Goal: Information Seeking & Learning: Understand process/instructions

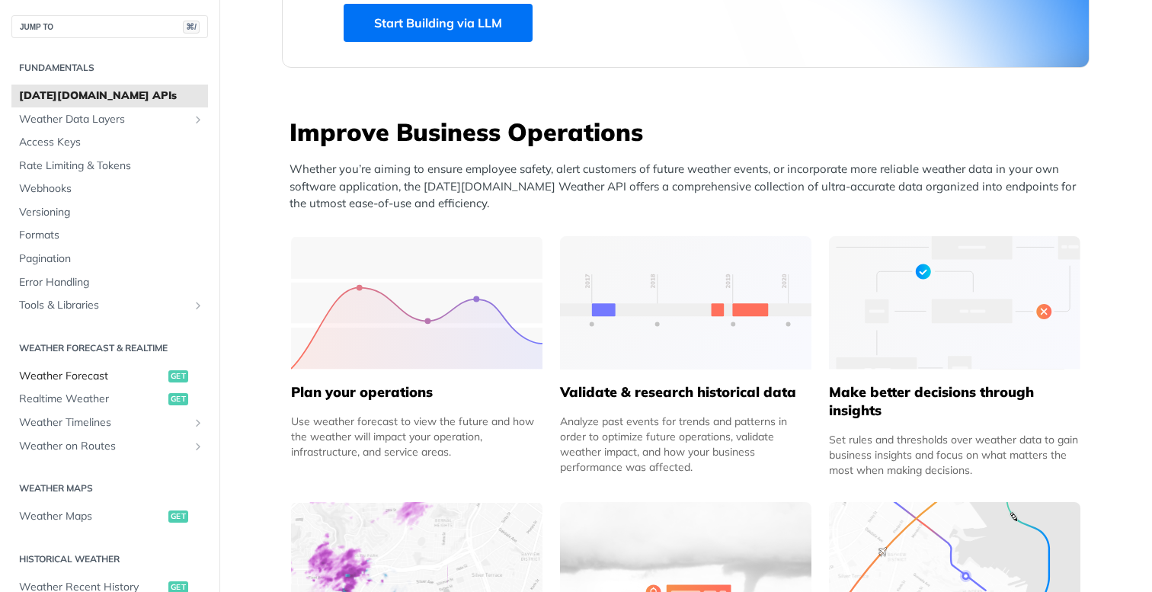
scroll to position [21, 0]
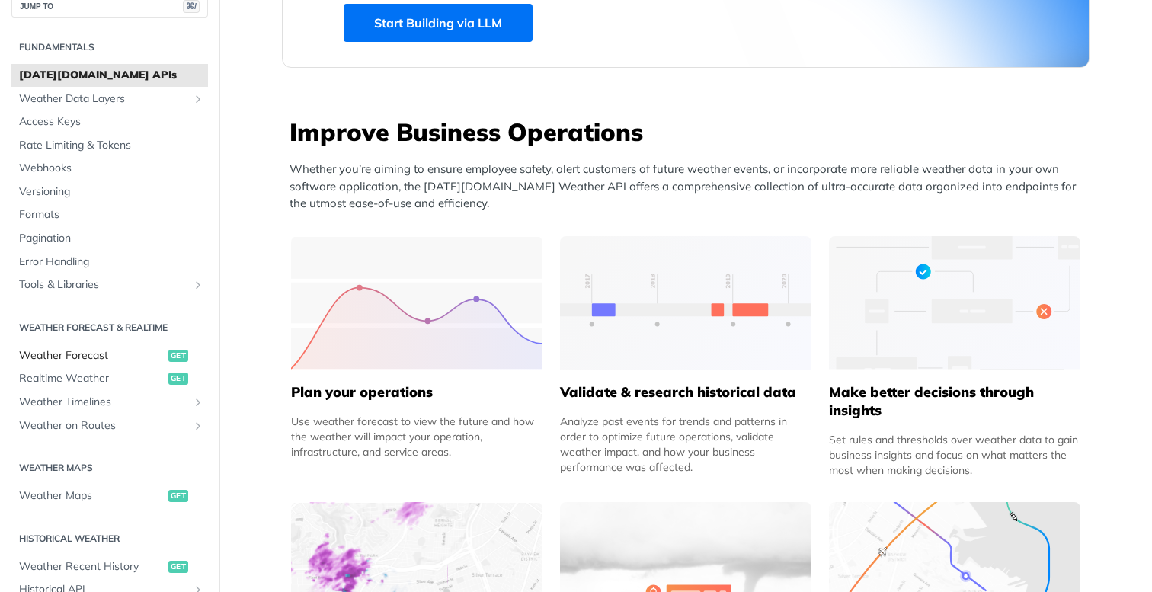
click at [93, 360] on span "Weather Forecast" at bounding box center [92, 355] width 146 height 15
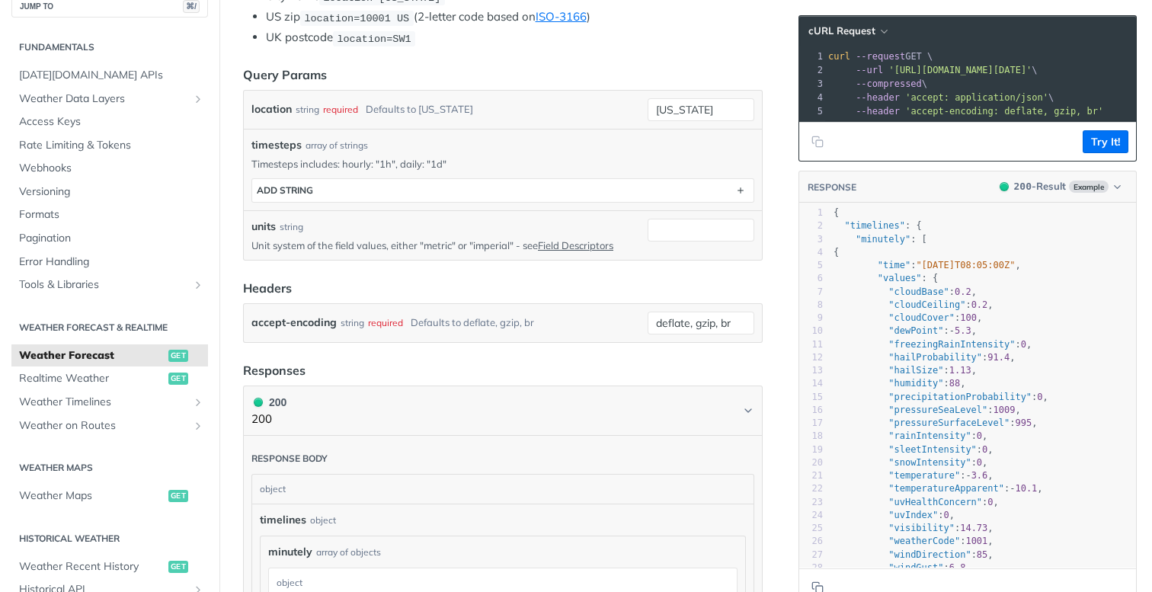
scroll to position [425, 0]
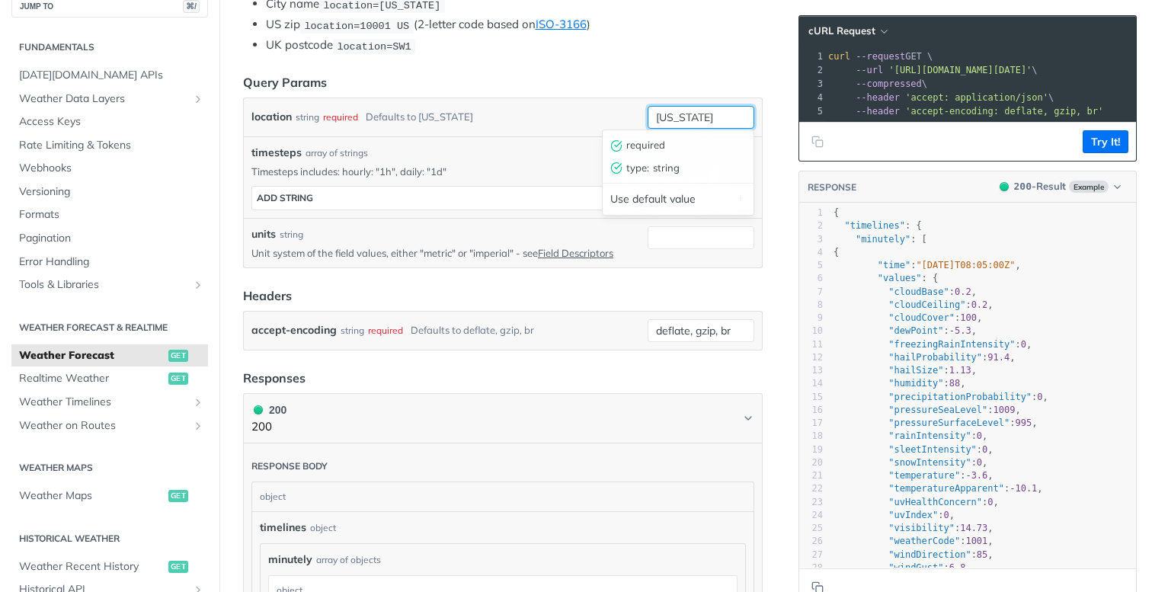
click at [680, 114] on input "[US_STATE]" at bounding box center [701, 117] width 107 height 23
click at [663, 63] on article "Weather Forecast get [URL][DOMAIN_NAME][DATE] /weather/forecast Recent Requests…" at bounding box center [502, 599] width 567 height 1887
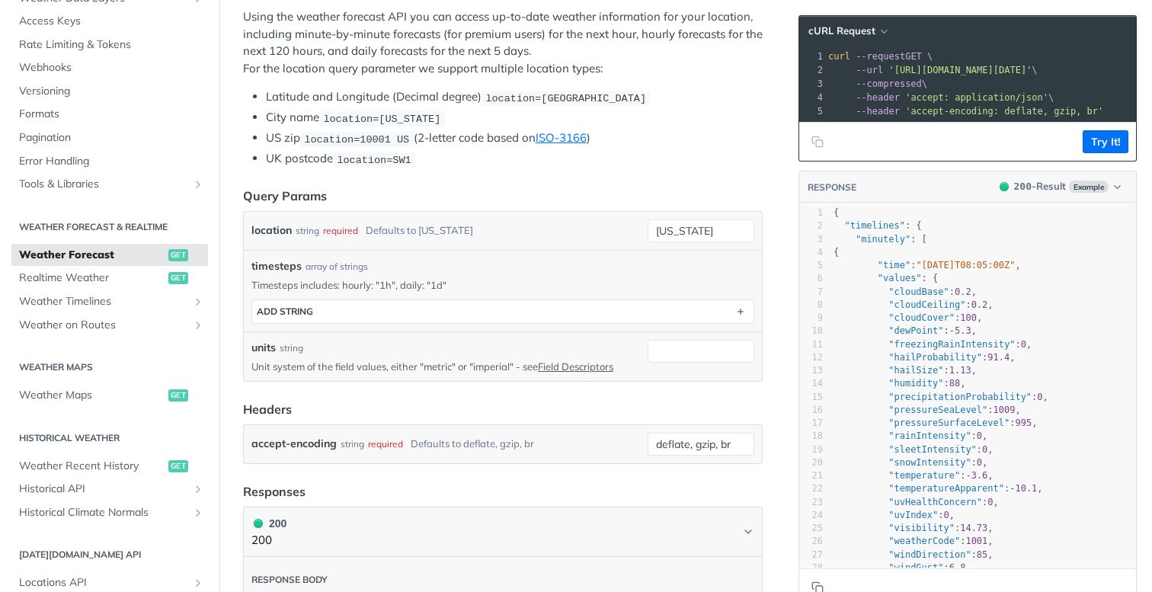
scroll to position [280, 0]
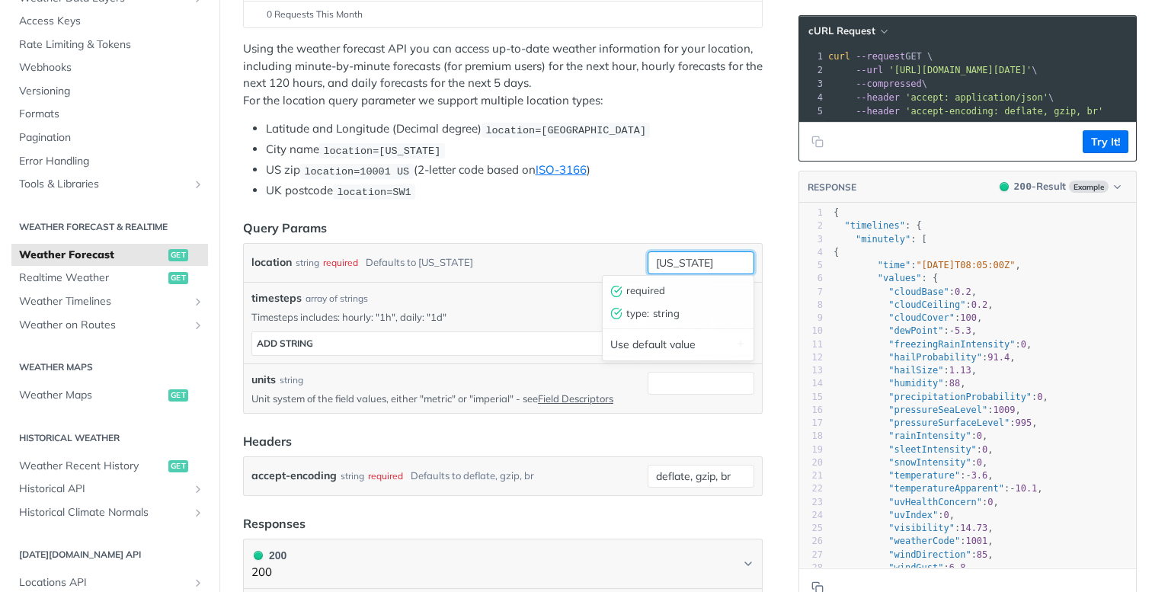
click at [676, 261] on input "[US_STATE]" at bounding box center [701, 262] width 107 height 23
click at [514, 310] on p "Timesteps includes: hourly: "1h", daily: "1d"" at bounding box center [502, 317] width 503 height 14
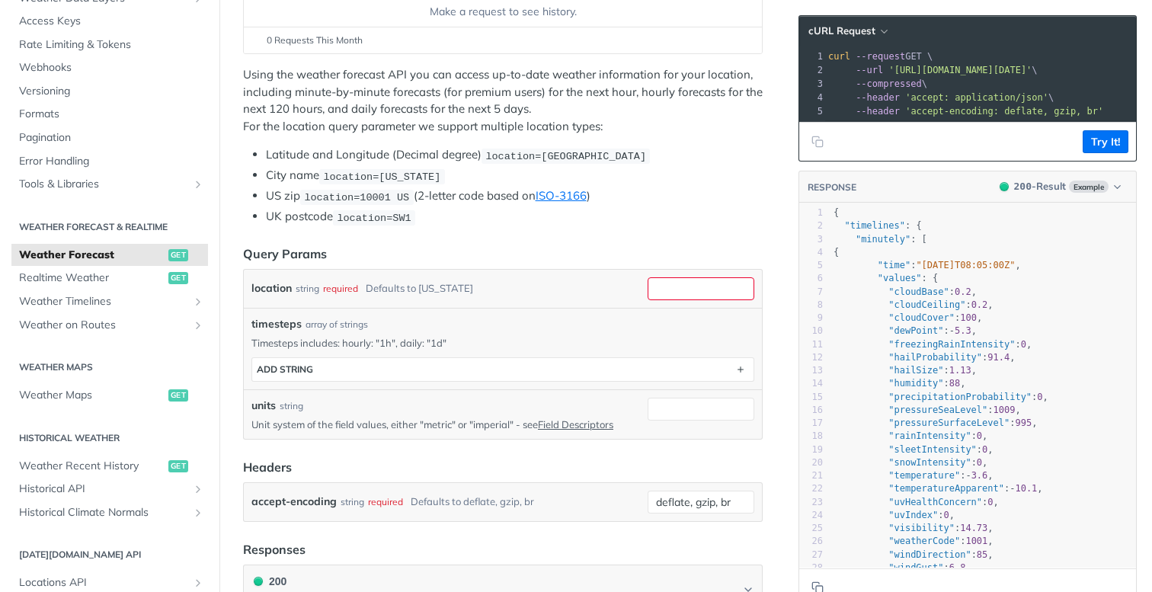
scroll to position [251, 0]
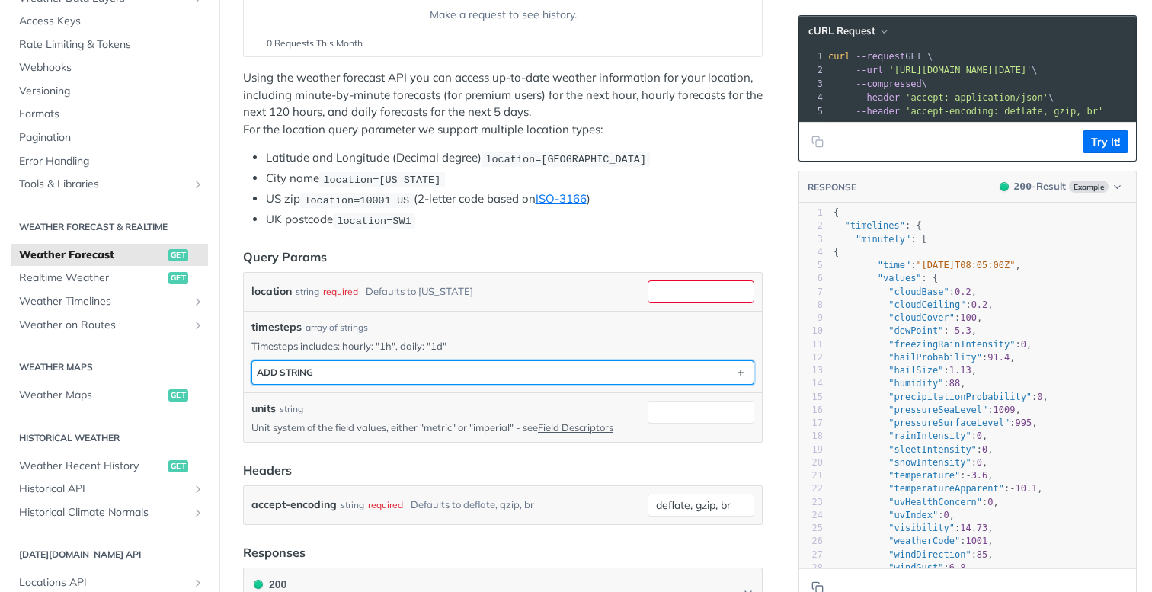
click at [570, 371] on button "ADD string" at bounding box center [502, 372] width 501 height 23
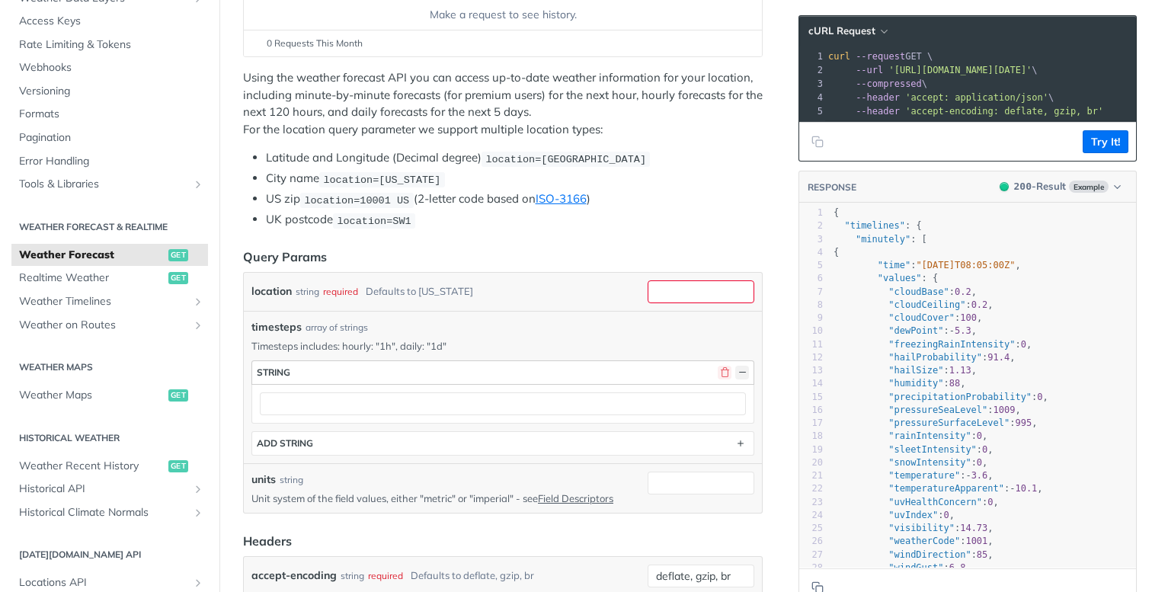
drag, startPoint x: 735, startPoint y: 372, endPoint x: 722, endPoint y: 373, distance: 13.7
click at [722, 373] on div "button" at bounding box center [731, 373] width 35 height 14
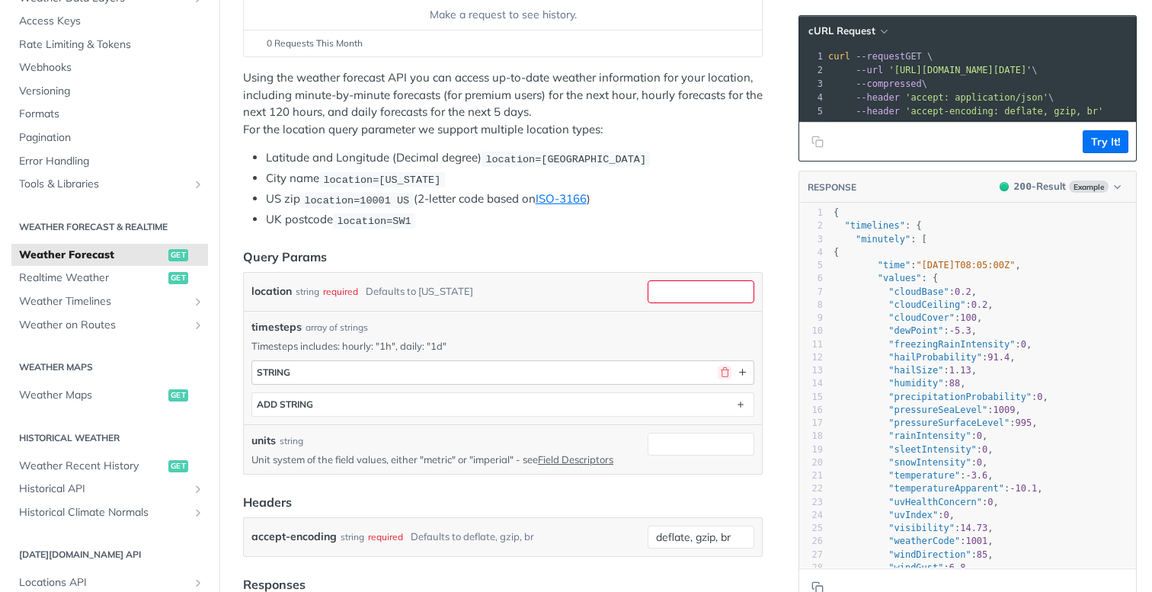
click at [722, 373] on button "button" at bounding box center [725, 373] width 14 height 14
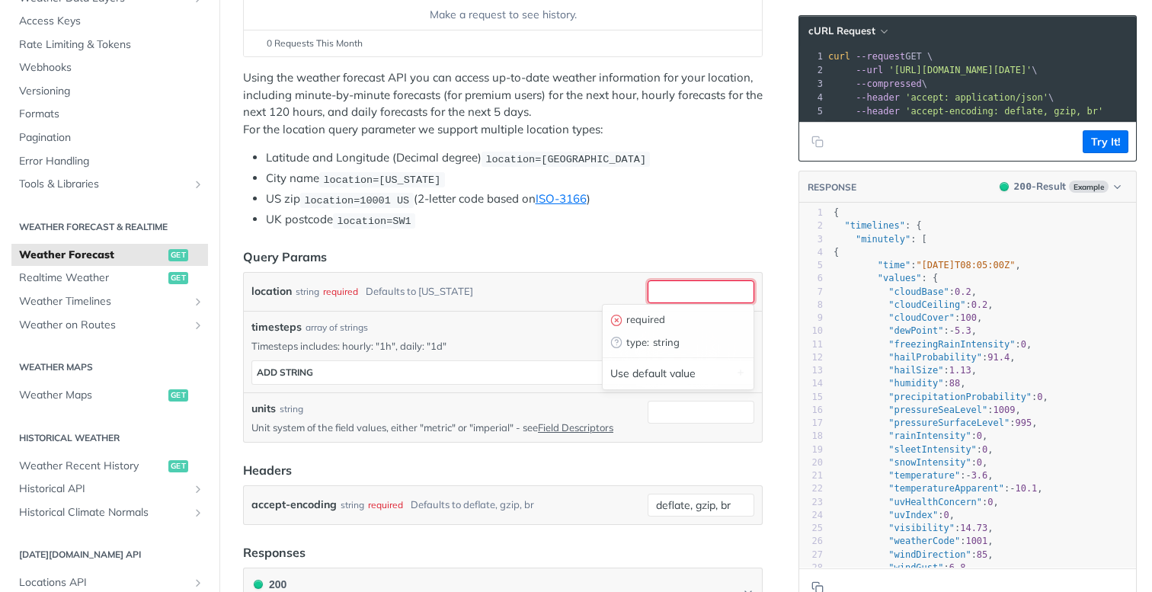
click at [673, 290] on input "location" at bounding box center [701, 291] width 107 height 23
click at [677, 293] on input "42." at bounding box center [701, 291] width 107 height 23
paste input "55.578709, 12.099776"
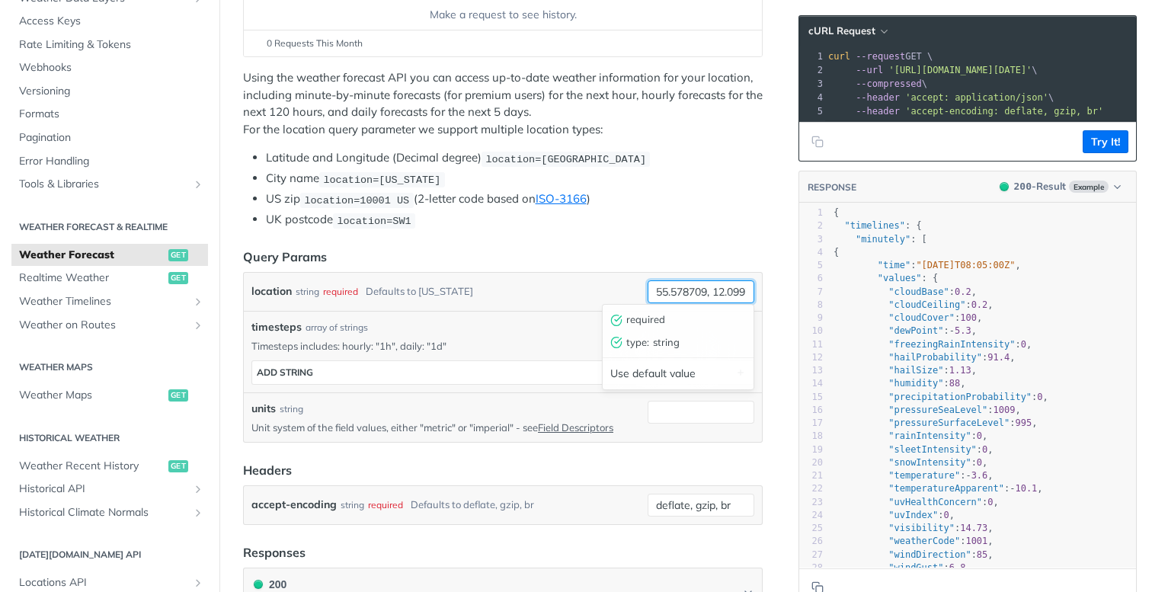
scroll to position [0, 22]
type input "55.578709, 12.099776"
click at [670, 262] on header "Query Params" at bounding box center [503, 257] width 520 height 18
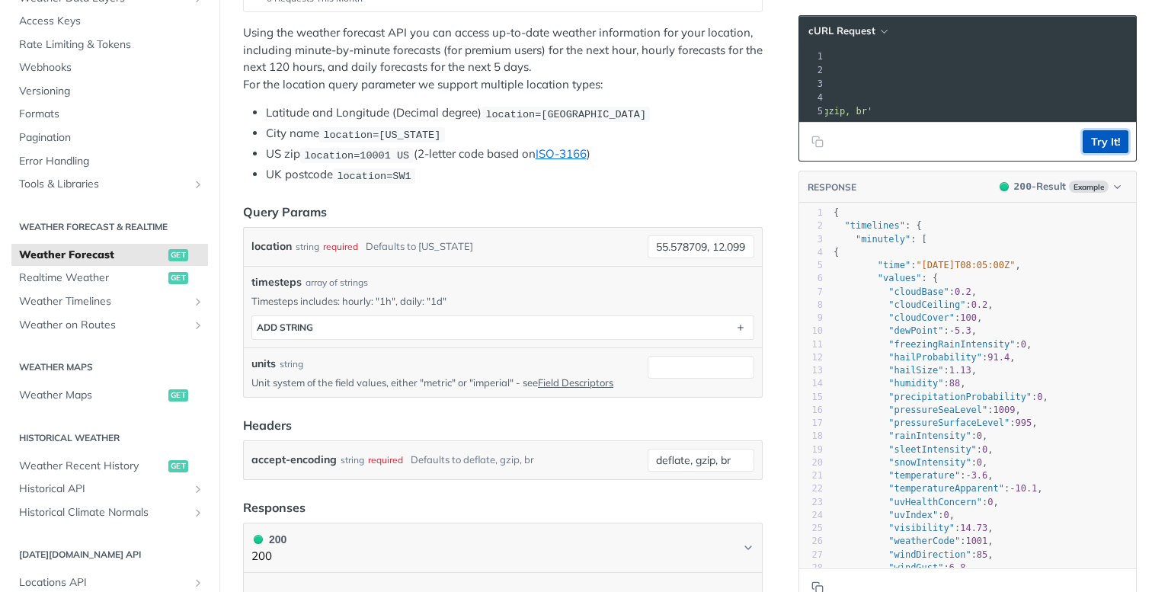
click at [1098, 143] on button "Try It!" at bounding box center [1106, 141] width 46 height 23
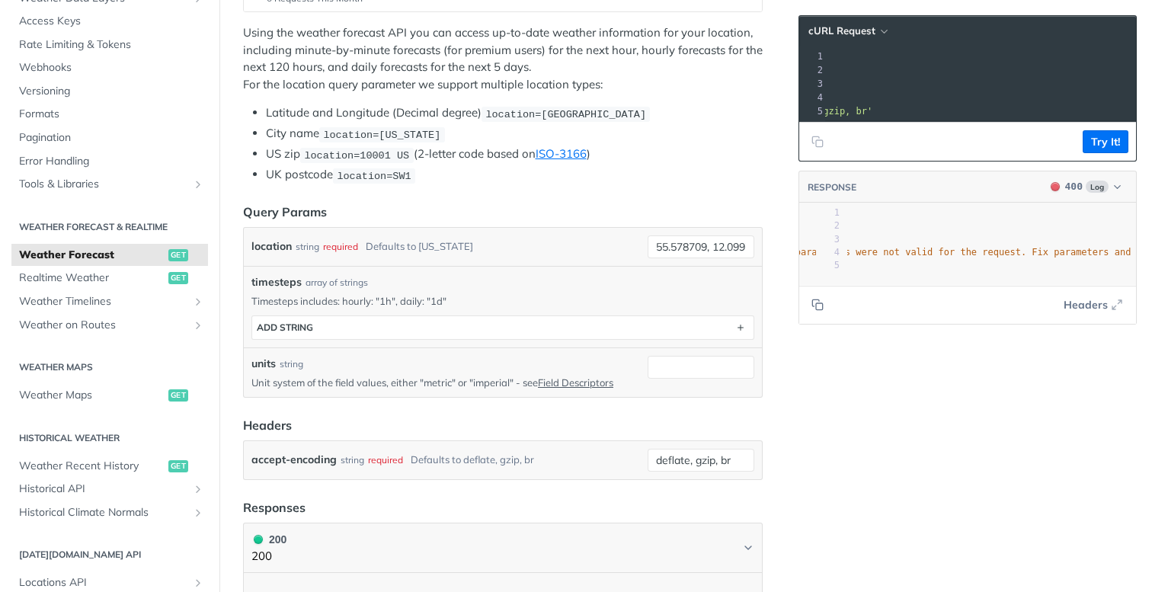
scroll to position [0, 296]
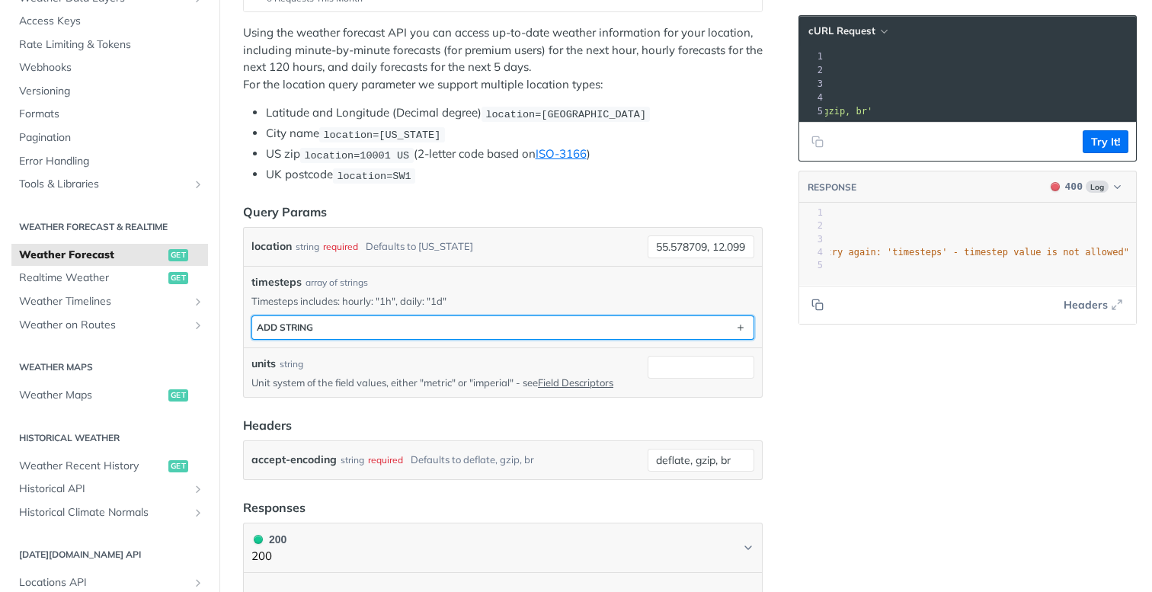
click at [688, 328] on button "ADD string" at bounding box center [502, 327] width 501 height 23
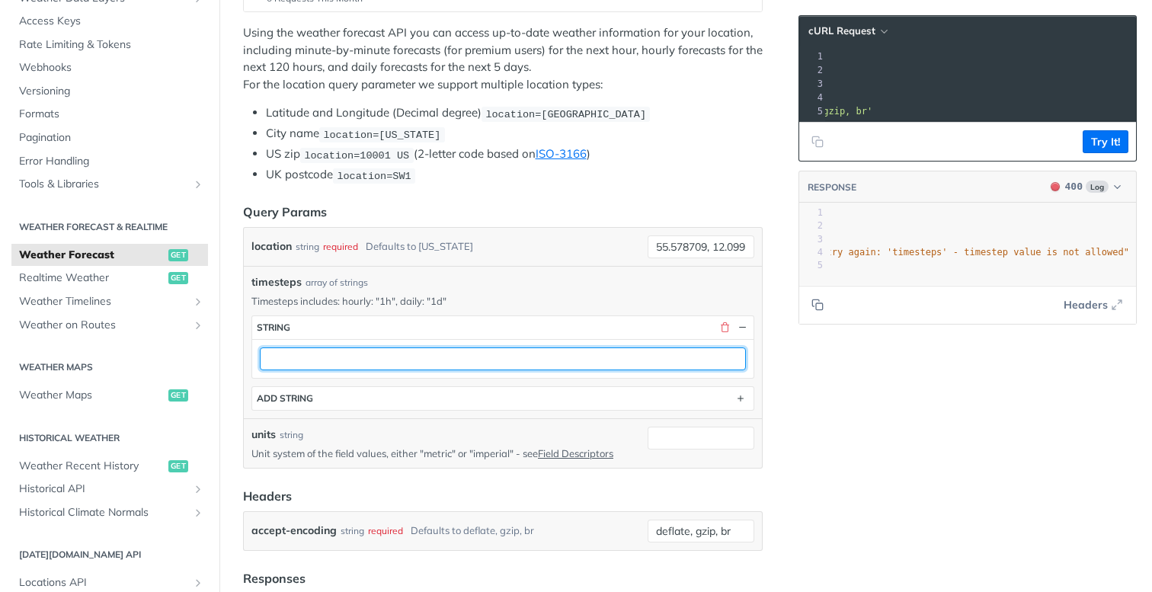
click at [589, 360] on input "text" at bounding box center [503, 359] width 486 height 23
type input "1"
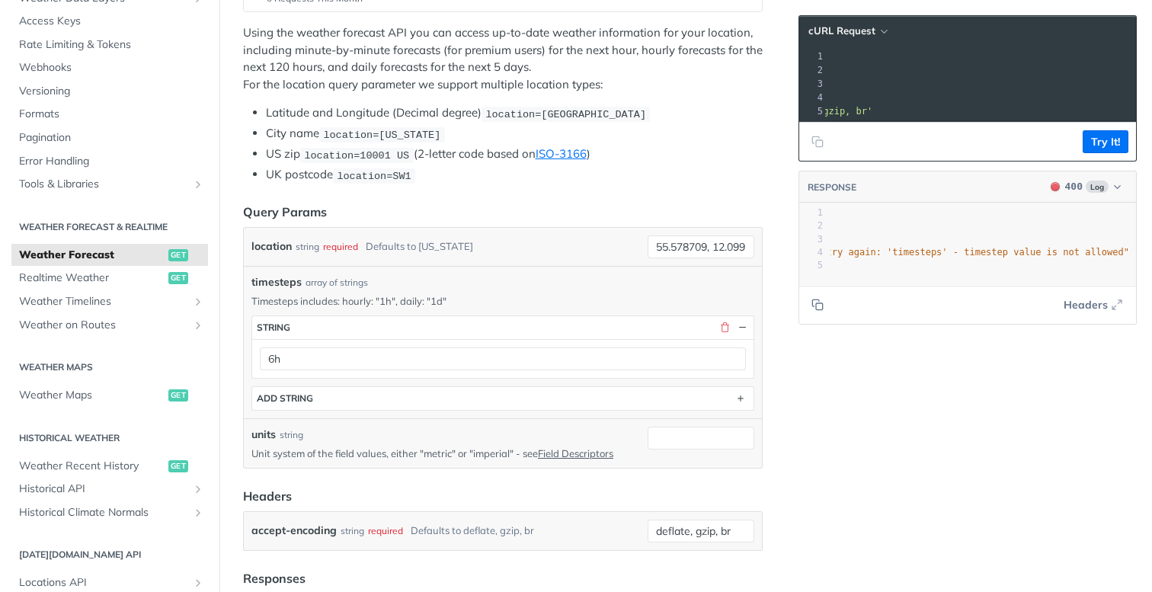
click at [693, 277] on div "timesteps array of strings" at bounding box center [502, 282] width 503 height 16
click at [1098, 149] on button "Try It!" at bounding box center [1106, 141] width 46 height 23
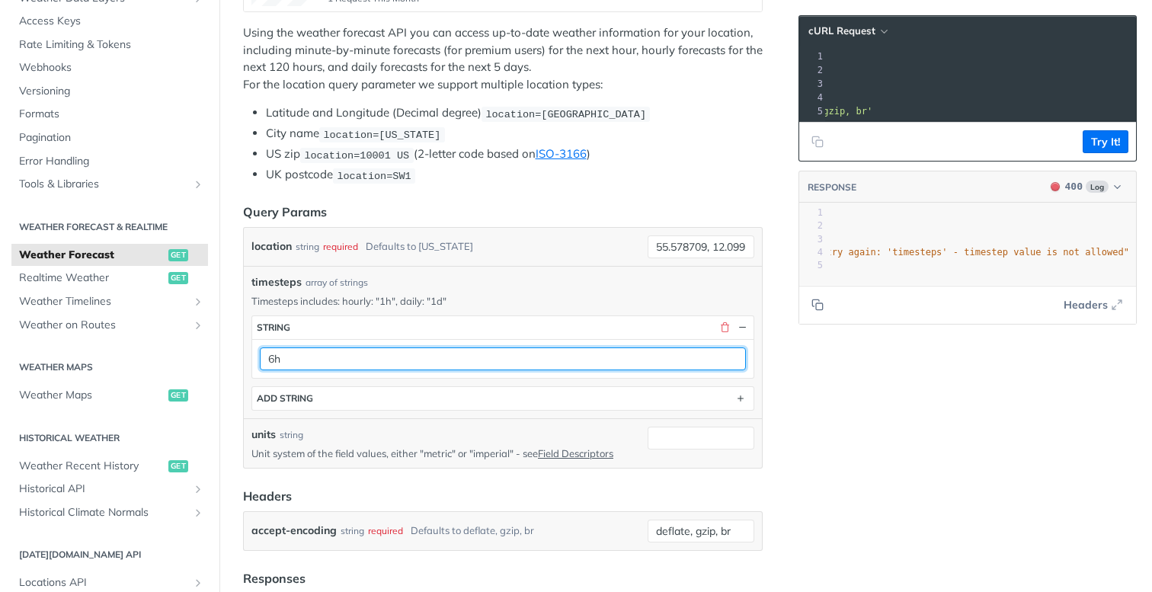
click at [511, 357] on input "6h" at bounding box center [503, 359] width 486 height 23
type input "1h"
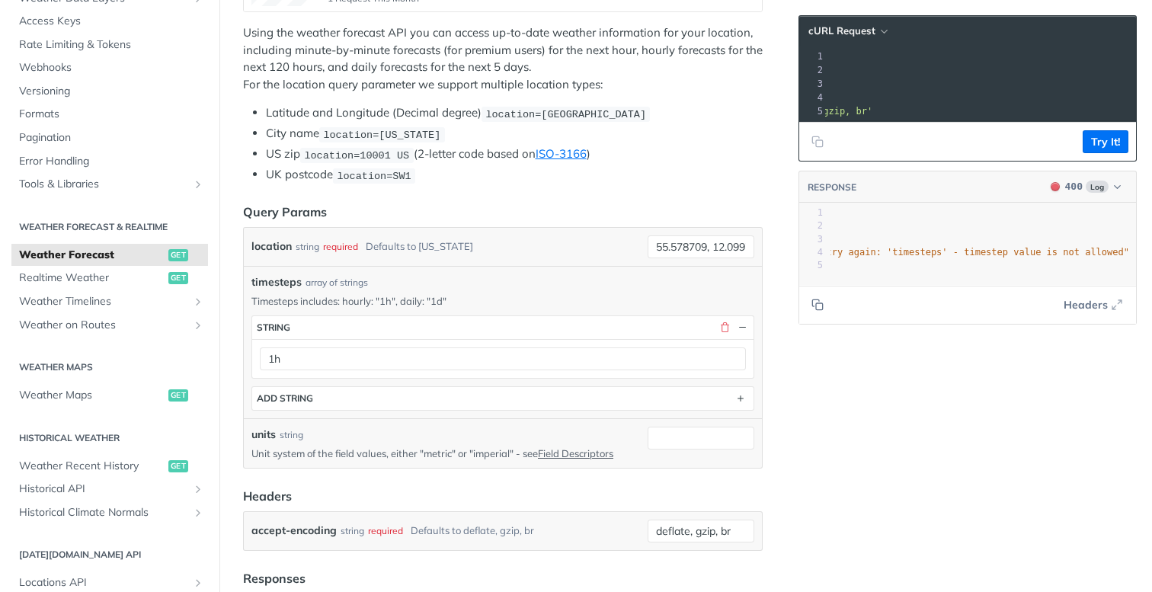
click at [655, 311] on div "timesteps string 1h type : string ADD string" at bounding box center [502, 359] width 503 height 103
click at [1112, 137] on button "Try It!" at bounding box center [1106, 141] width 46 height 23
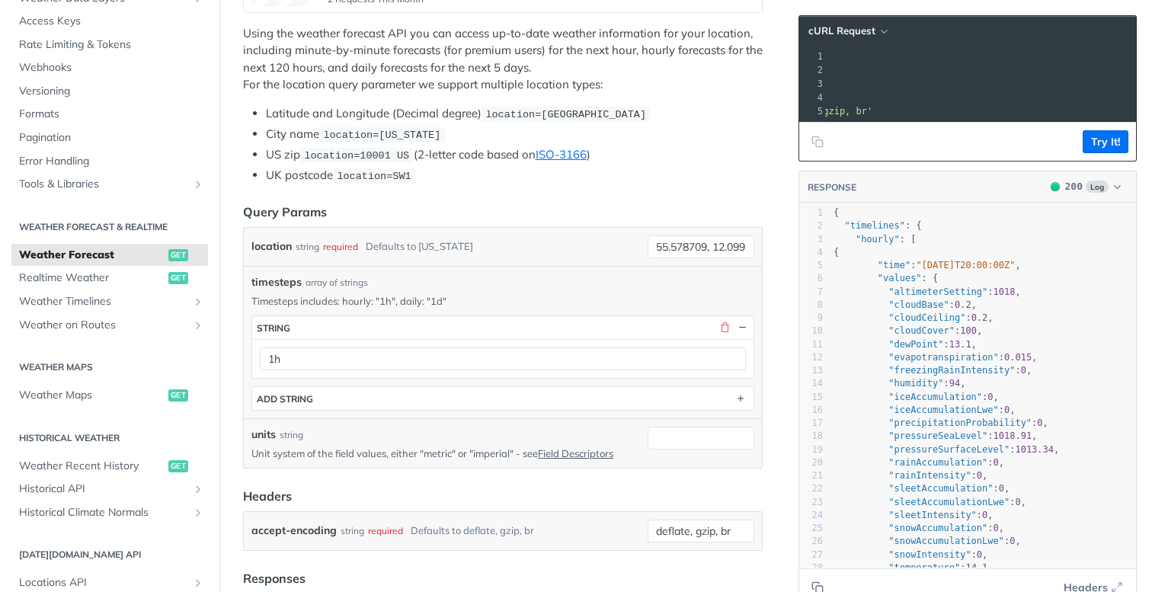
click at [961, 261] on span ""[DATE]T20:00:00Z"" at bounding box center [965, 265] width 99 height 11
type textarea ""time": "[DATE]T20:00:00Z","
click at [961, 261] on span ""[DATE]T20:00:00Z"" at bounding box center [965, 265] width 99 height 11
click at [957, 316] on span ""cloudCeiling"" at bounding box center [927, 317] width 77 height 11
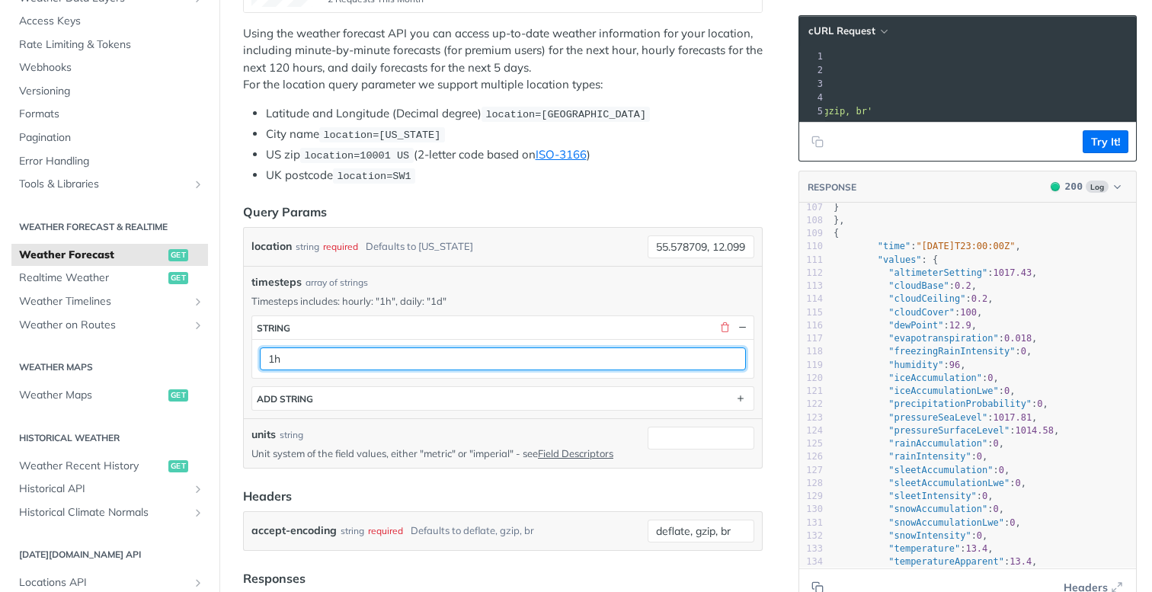
click at [596, 360] on input "1h" at bounding box center [503, 359] width 486 height 23
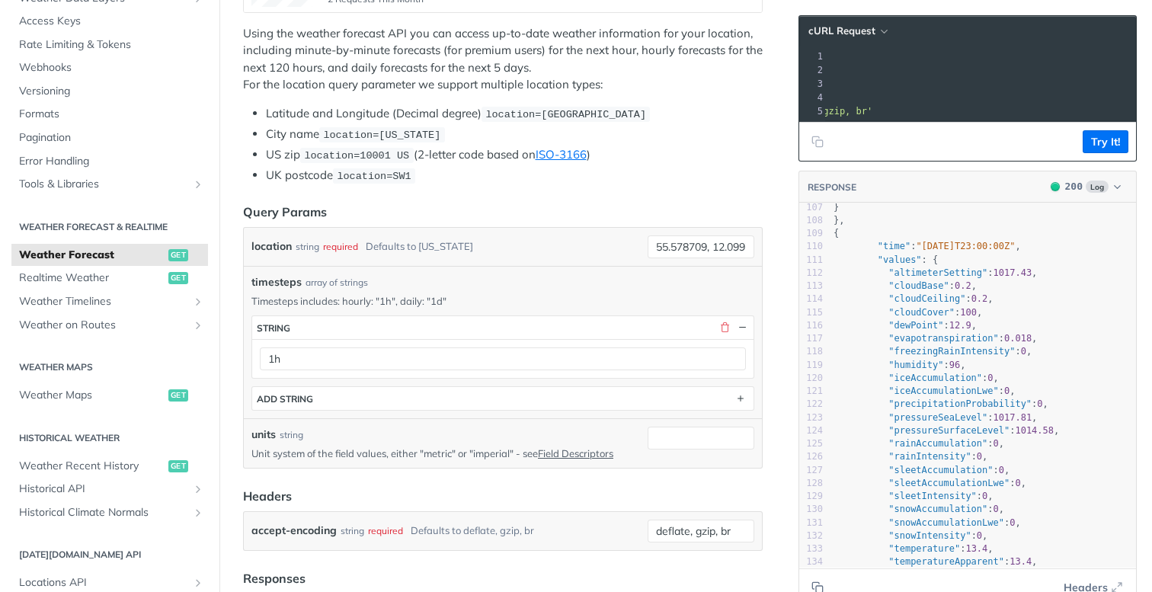
click at [613, 266] on div "timesteps array of strings Timesteps includes: hourly: "1h", daily: "1d" timest…" at bounding box center [503, 342] width 518 height 152
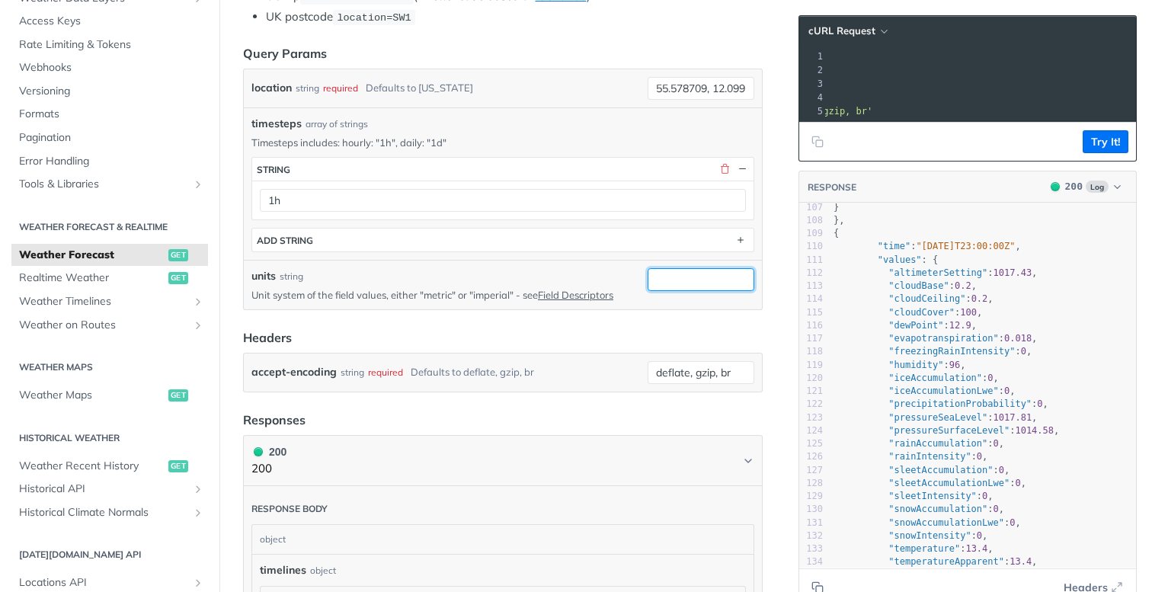
click at [680, 282] on input "units" at bounding box center [701, 279] width 107 height 23
click at [511, 333] on header "Headers" at bounding box center [503, 337] width 520 height 18
click at [668, 287] on input "units" at bounding box center [701, 279] width 107 height 23
click at [517, 328] on header "Headers" at bounding box center [503, 337] width 520 height 18
click at [665, 284] on input "units" at bounding box center [701, 279] width 107 height 23
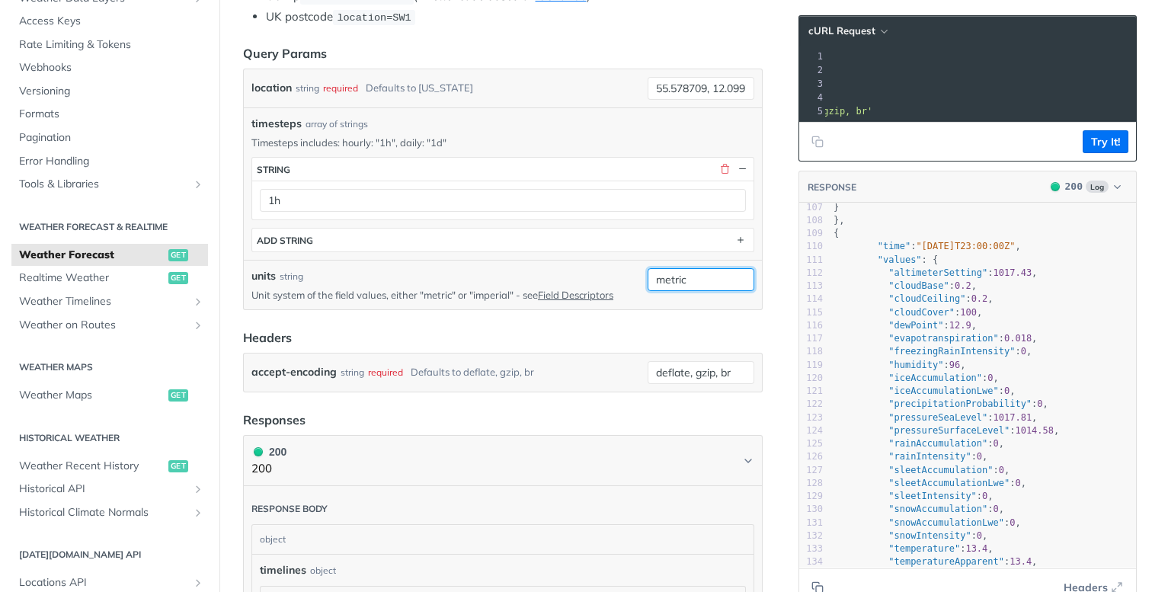
type input "metric"
click at [737, 260] on div "units string Unit system of the field values, either "metric" or "imperial" - s…" at bounding box center [503, 285] width 518 height 50
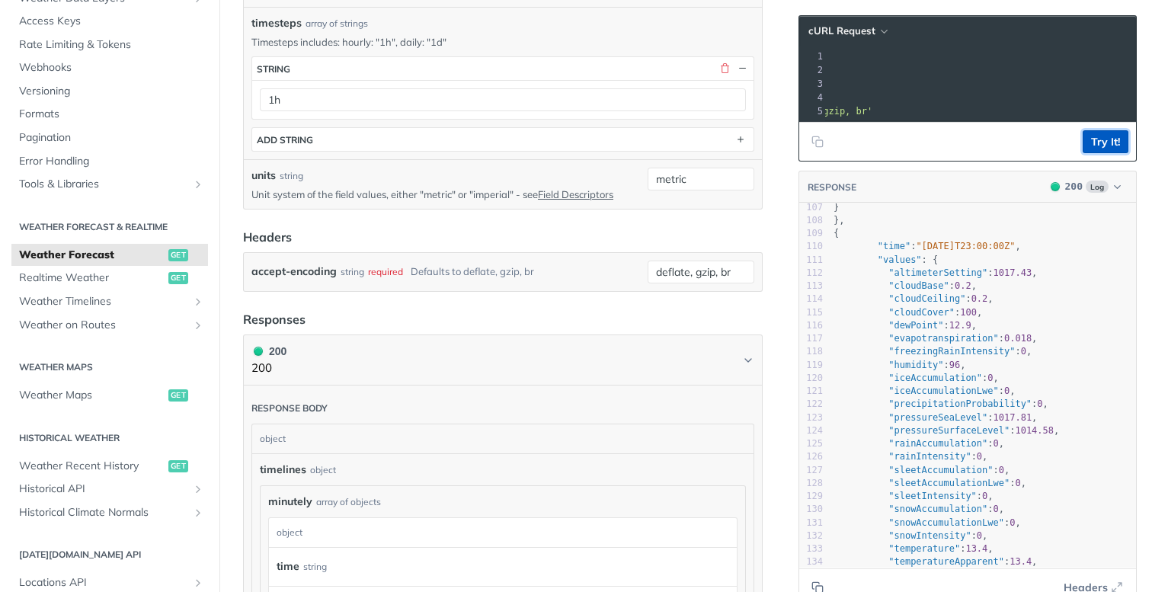
click at [1116, 144] on button "Try It!" at bounding box center [1106, 141] width 46 height 23
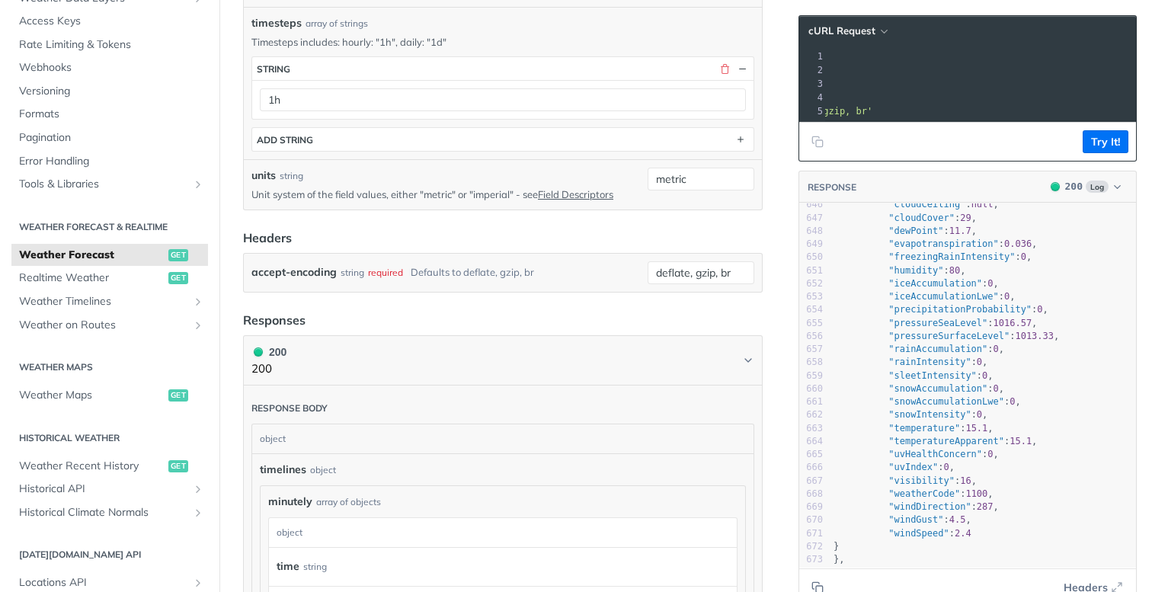
click at [943, 420] on pre ""snowIntensity" : 0 ," at bounding box center [984, 414] width 306 height 13
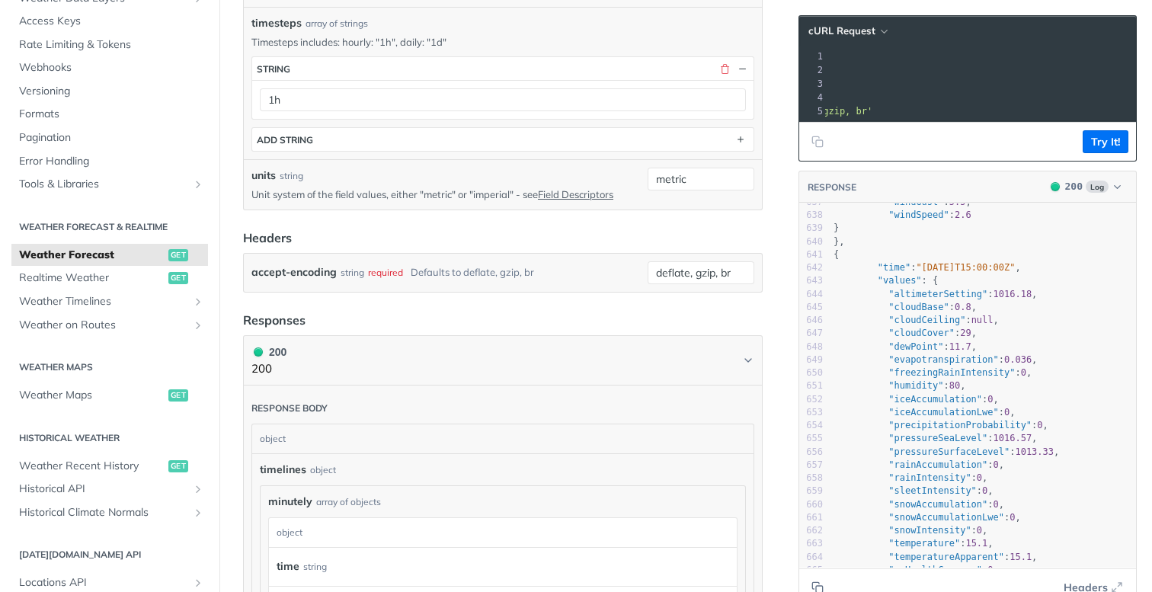
click at [930, 335] on span ""cloudCover"" at bounding box center [922, 333] width 66 height 11
type textarea "cloudCover"
click at [930, 335] on span ""cloudCover"" at bounding box center [922, 333] width 66 height 11
click at [922, 341] on span ""dewPoint"" at bounding box center [916, 346] width 55 height 11
type textarea "dewPoint"
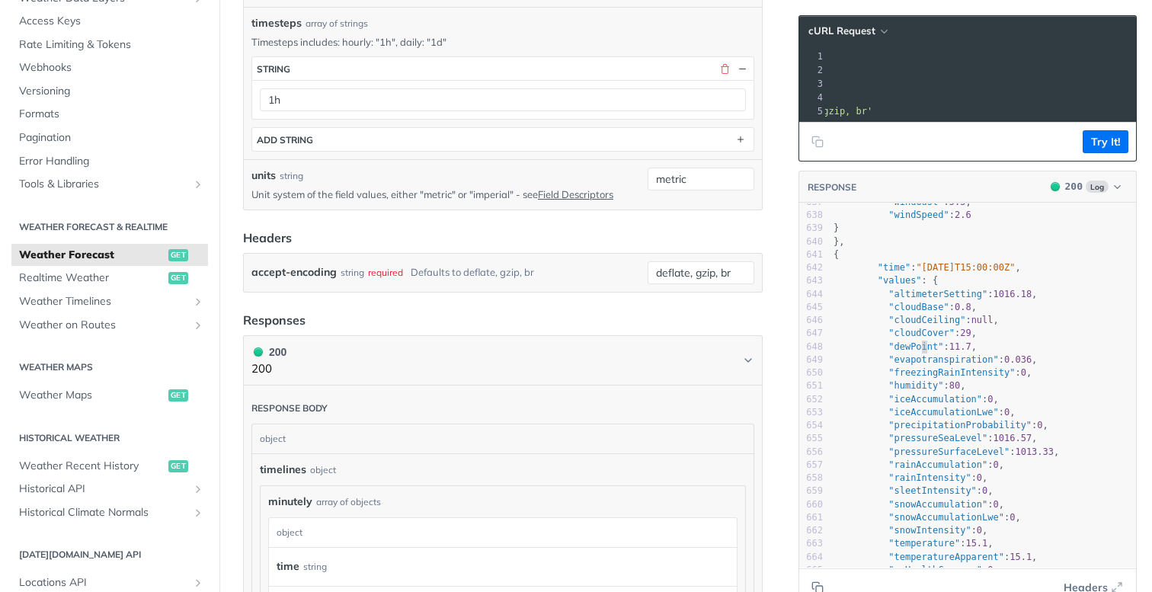
click at [922, 341] on span ""dewPoint"" at bounding box center [916, 346] width 55 height 11
click at [924, 362] on span ""evapotranspiration"" at bounding box center [944, 359] width 111 height 11
type textarea "evapotranspiration"
click at [924, 362] on span ""evapotranspiration"" at bounding box center [944, 359] width 111 height 11
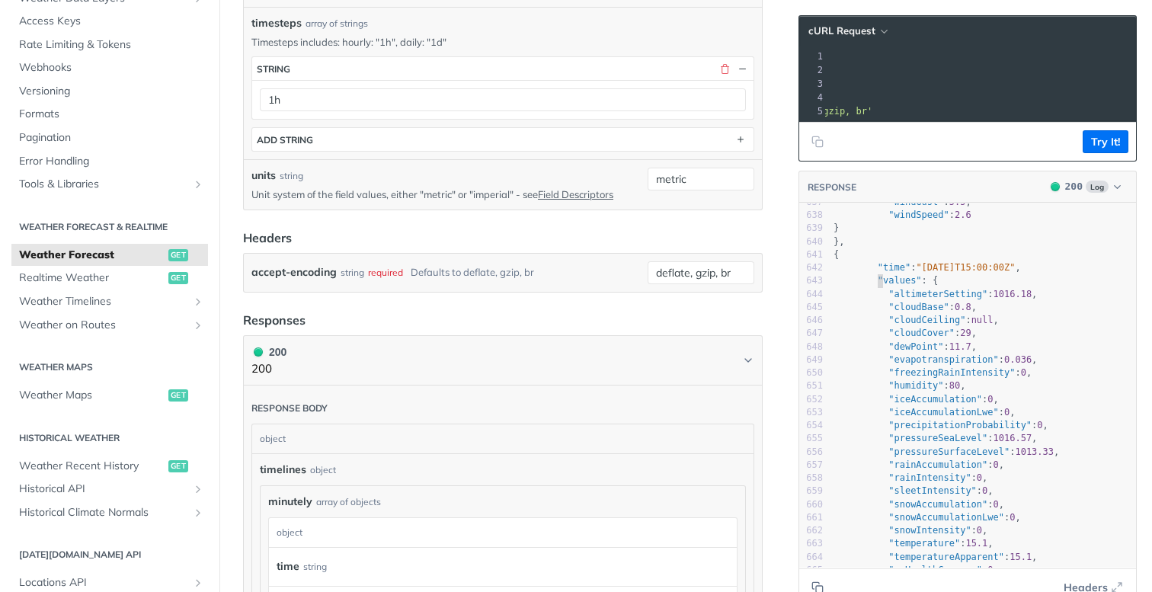
type textarea ""values": { "altimeterSetting": 1016.18, "cloudBase": 0.8, "cloudCeiling": null…"
drag, startPoint x: 878, startPoint y: 287, endPoint x: 996, endPoint y: 498, distance: 242.6
click at [996, 498] on div "614 "cloudCover" : 89 , 615 "dewPoint" : 12 , 616 "evapotranspiration" : 0.038 …" at bounding box center [984, 353] width 306 height 921
click at [996, 499] on span ""snowAccumulation" : 0 ," at bounding box center [919, 504] width 171 height 11
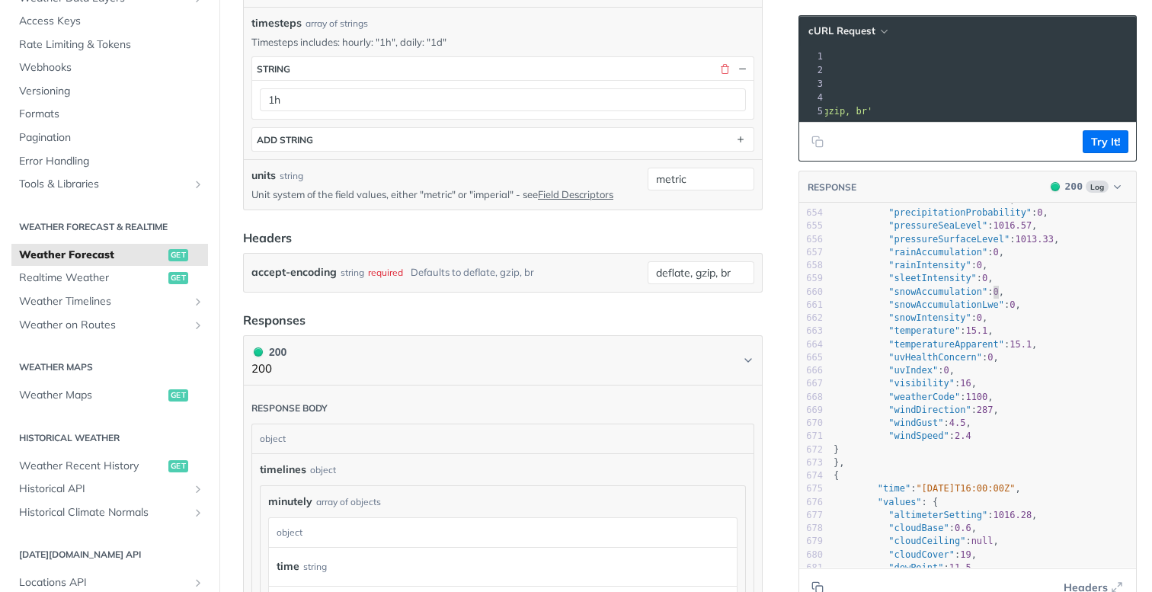
click at [996, 437] on pre ""windSpeed" : 2.4" at bounding box center [984, 436] width 306 height 13
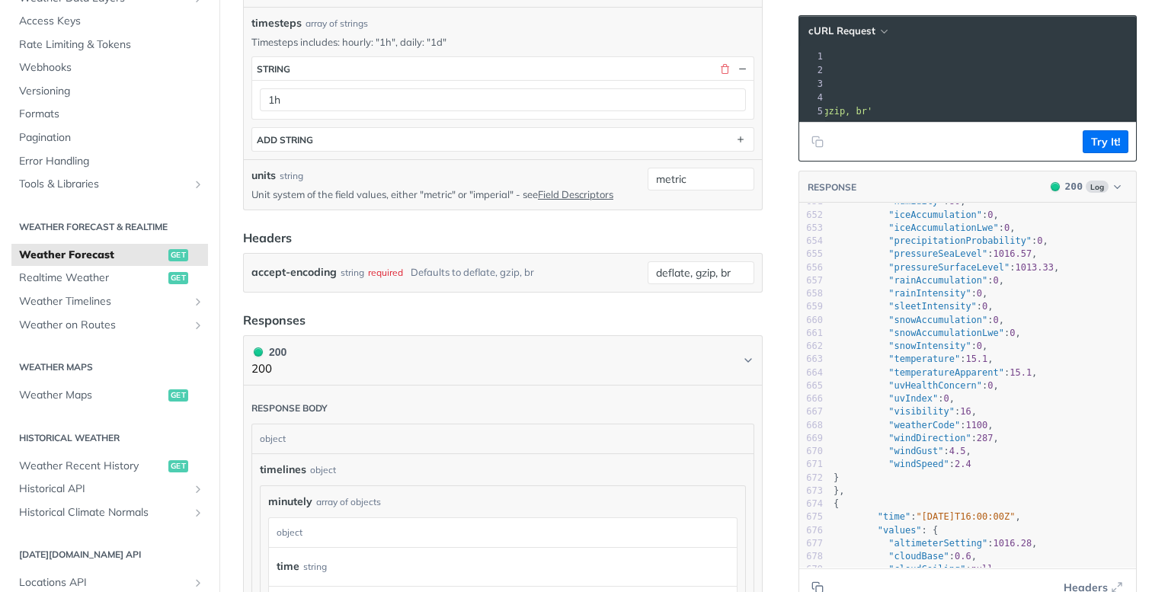
click at [994, 437] on span "287" at bounding box center [985, 438] width 17 height 11
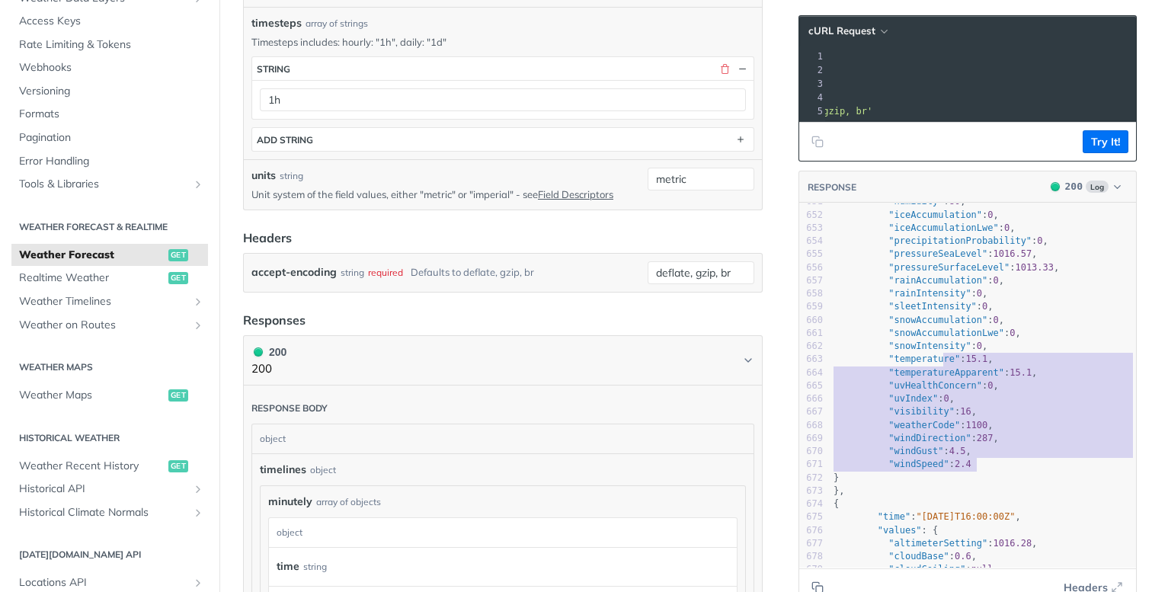
drag, startPoint x: 996, startPoint y: 464, endPoint x: 914, endPoint y: 320, distance: 165.9
click at [914, 320] on div "614 "cloudCover" : 89 , 615 "dewPoint" : 12 , 616 "evapotranspiration" : 0.038 …" at bounding box center [984, 169] width 306 height 921
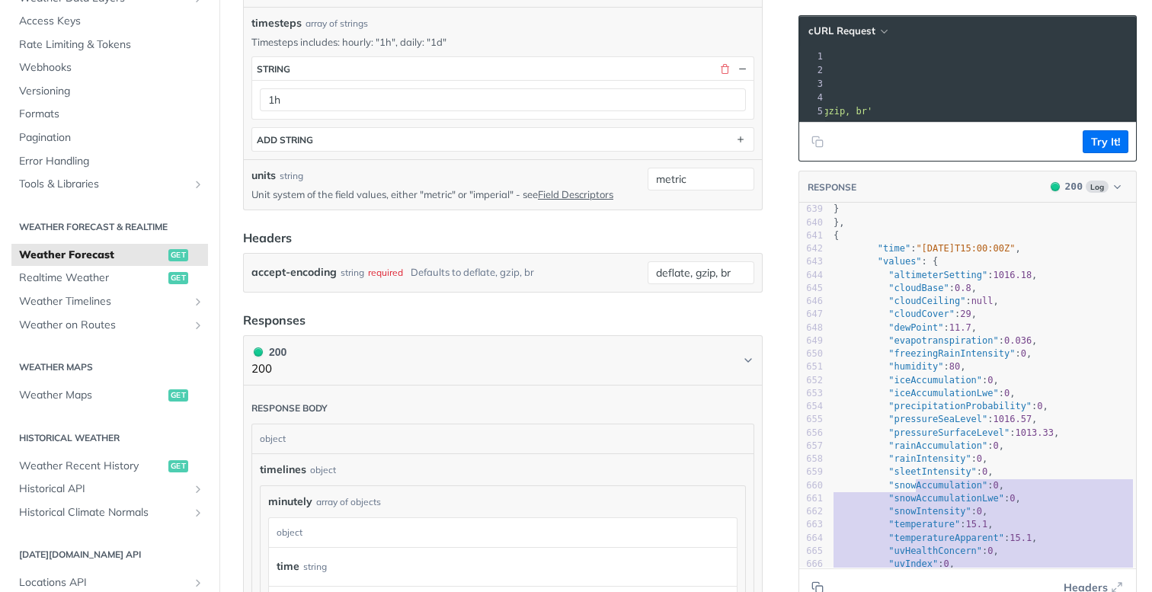
type textarea ""time": "[DATE]T15:00:00Z", "values": { "altimeterSetting": 1016.18, "cloudBase…"
click at [876, 251] on span ""time" : "[DATE]T15:00:00Z" ," at bounding box center [927, 248] width 187 height 11
